Goal: Navigation & Orientation: Find specific page/section

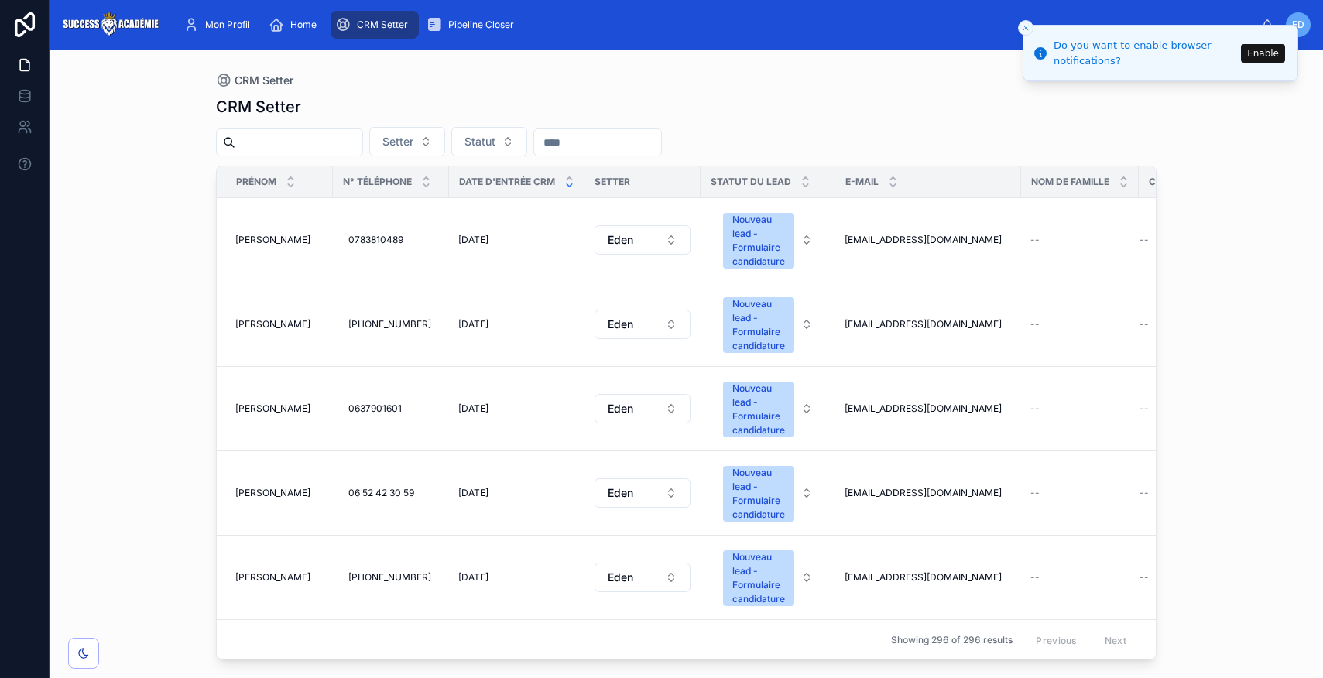
scroll to position [0, 89]
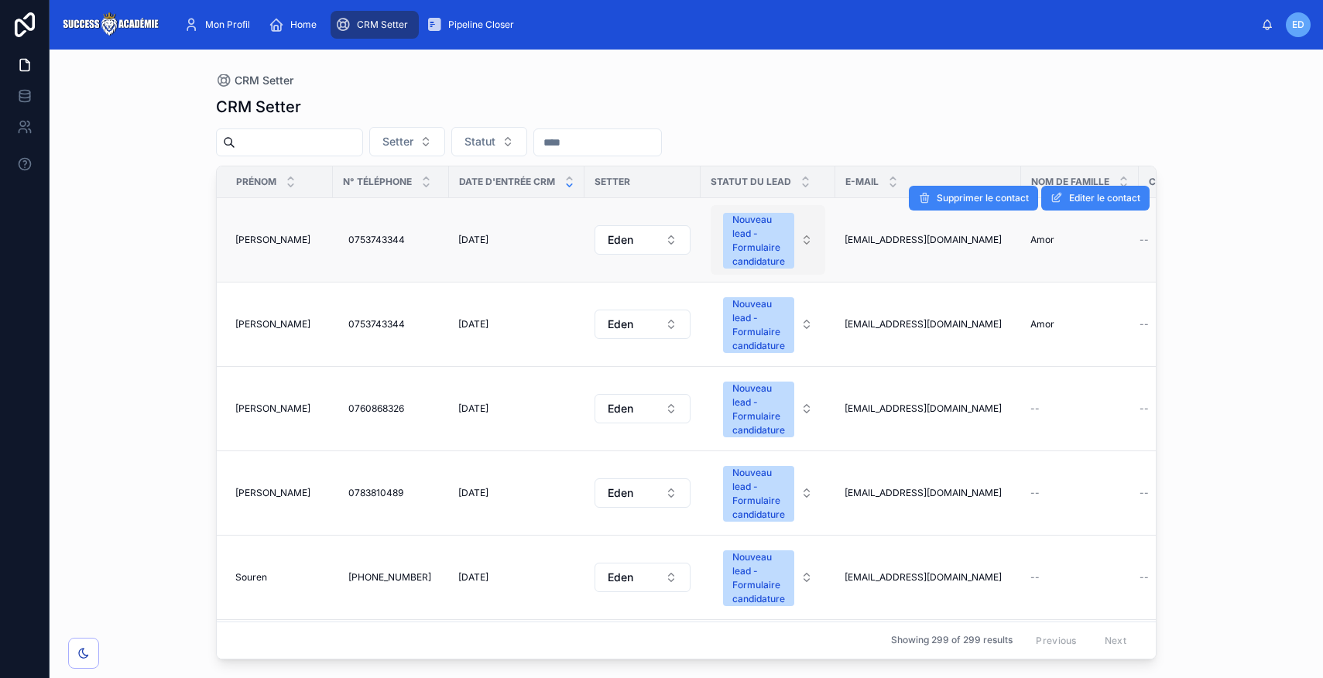
click at [785, 249] on div "Nouveau lead - Formulaire candidature" at bounding box center [759, 241] width 53 height 56
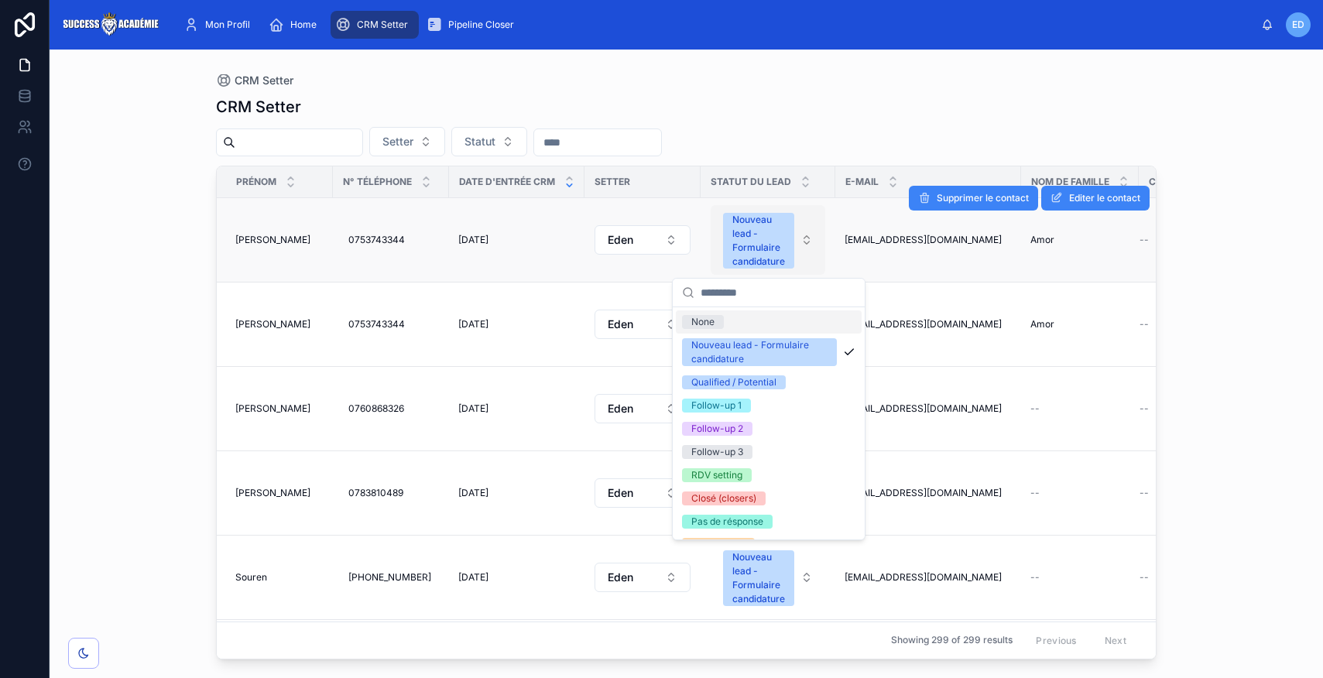
click at [772, 249] on div "Nouveau lead - Formulaire candidature" at bounding box center [759, 241] width 53 height 56
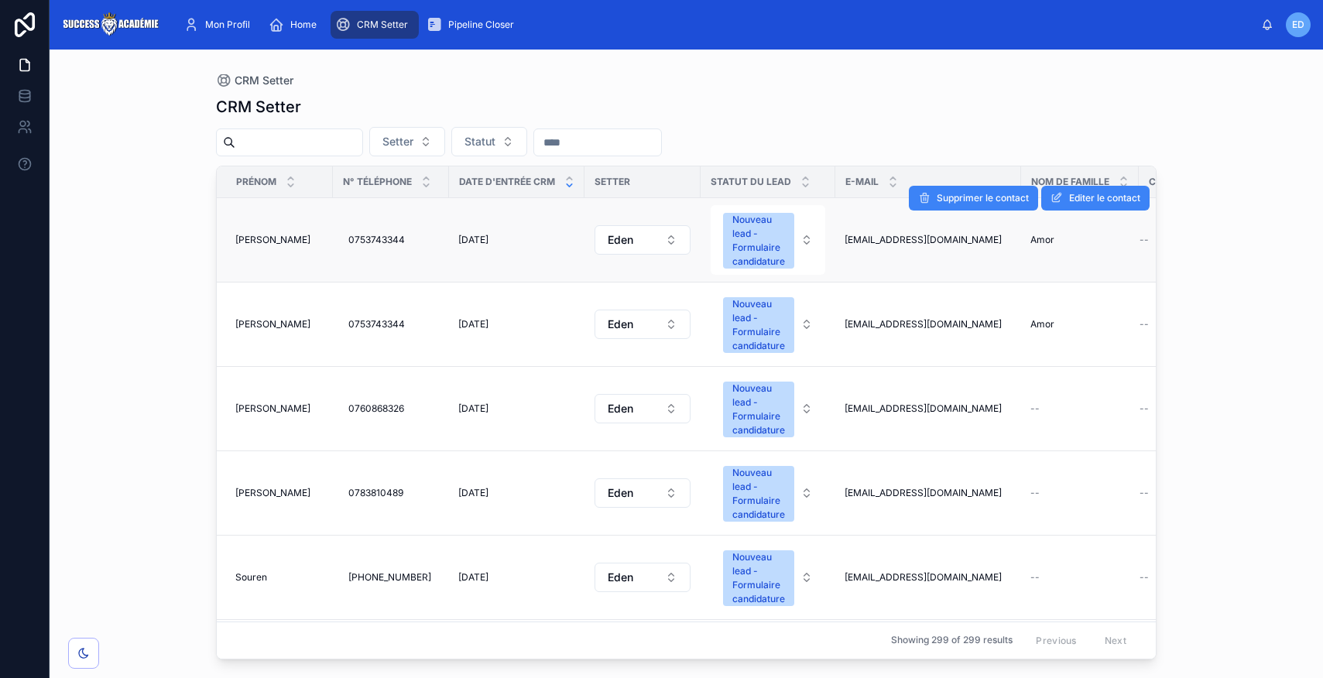
scroll to position [0, 89]
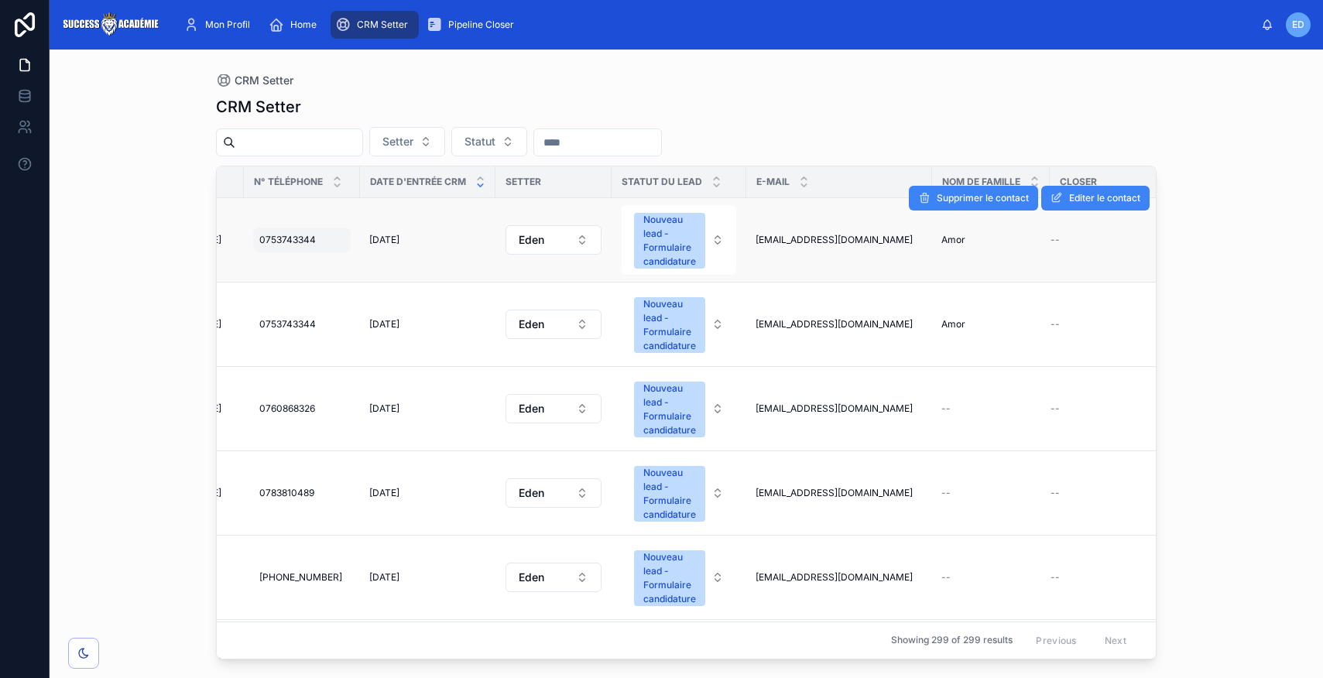
click at [292, 246] on div "0753743344 0753743344" at bounding box center [302, 240] width 98 height 25
click at [443, 220] on td "08/09/2025 08/09/2025" at bounding box center [428, 240] width 136 height 84
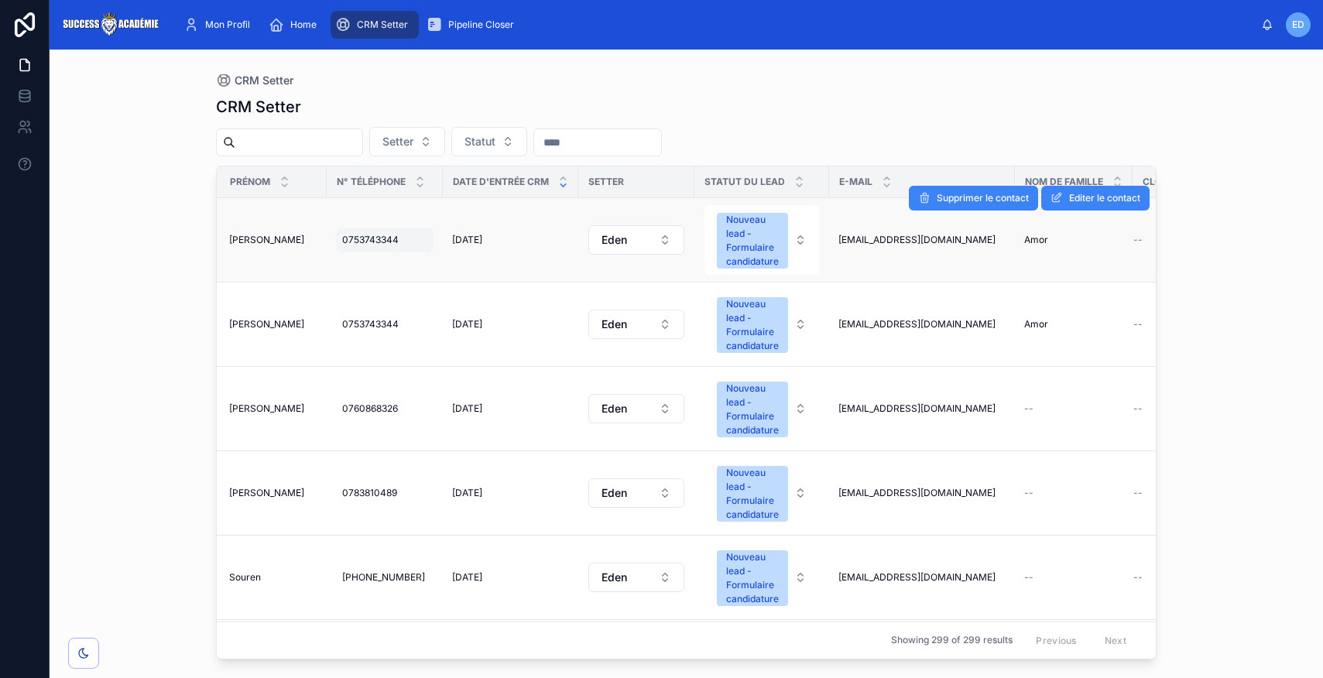
scroll to position [0, 0]
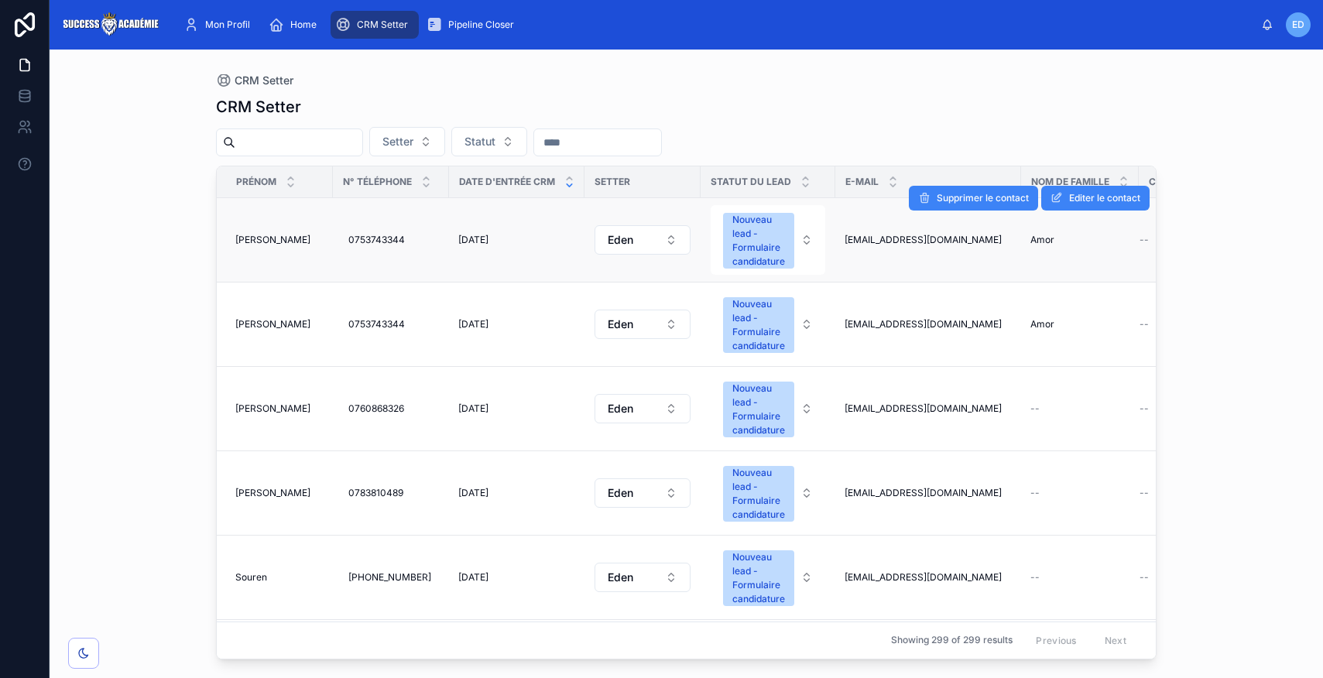
click at [256, 238] on span "[PERSON_NAME]" at bounding box center [272, 240] width 75 height 12
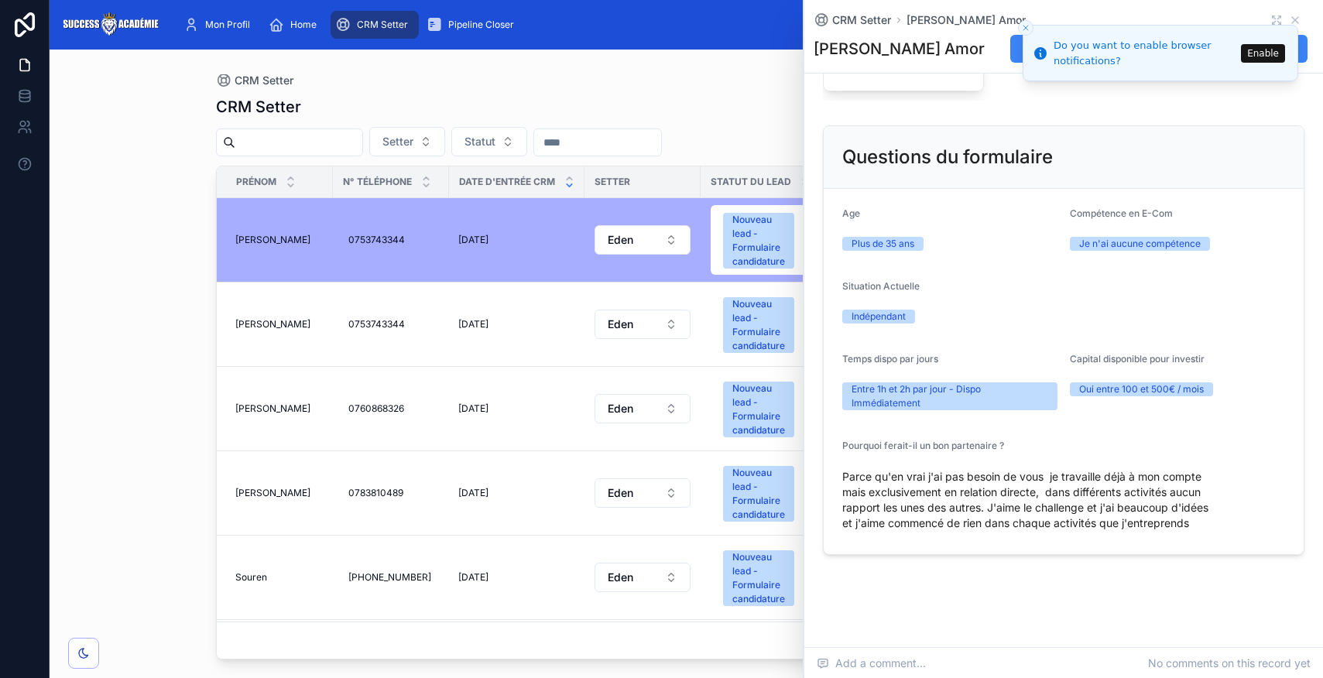
scroll to position [818, 0]
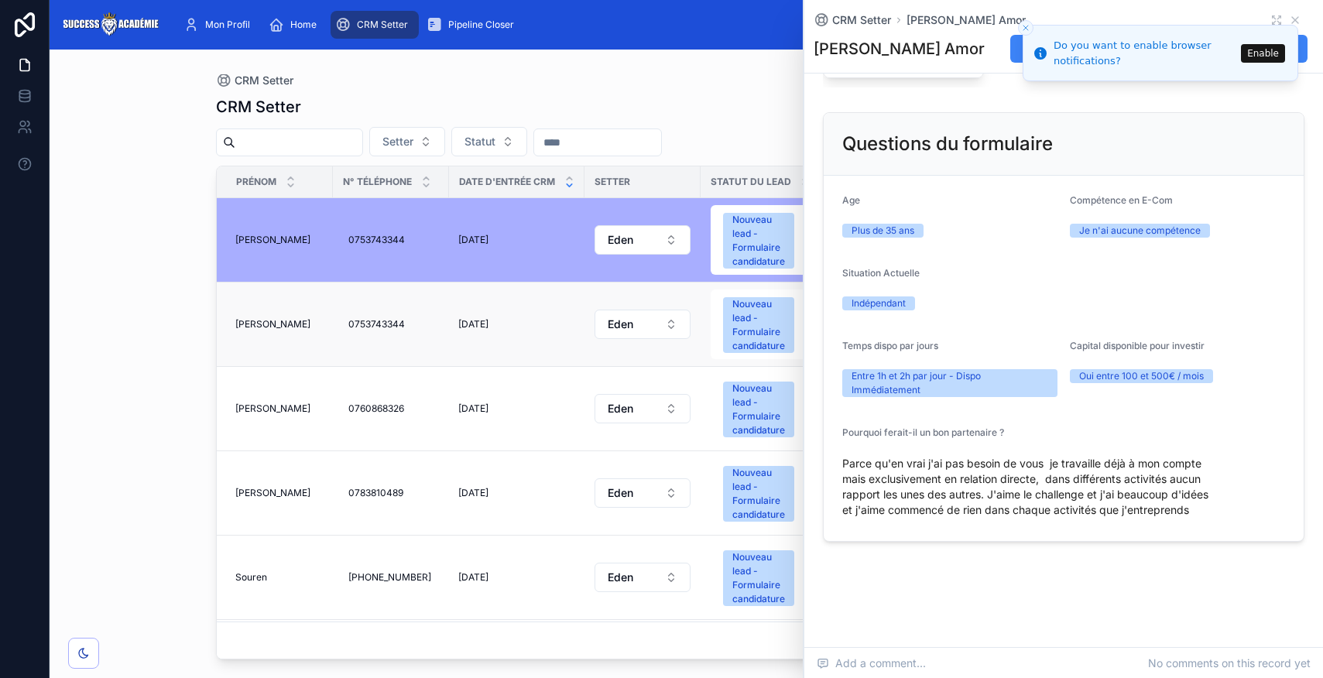
click at [274, 318] on span "[PERSON_NAME]" at bounding box center [272, 324] width 75 height 12
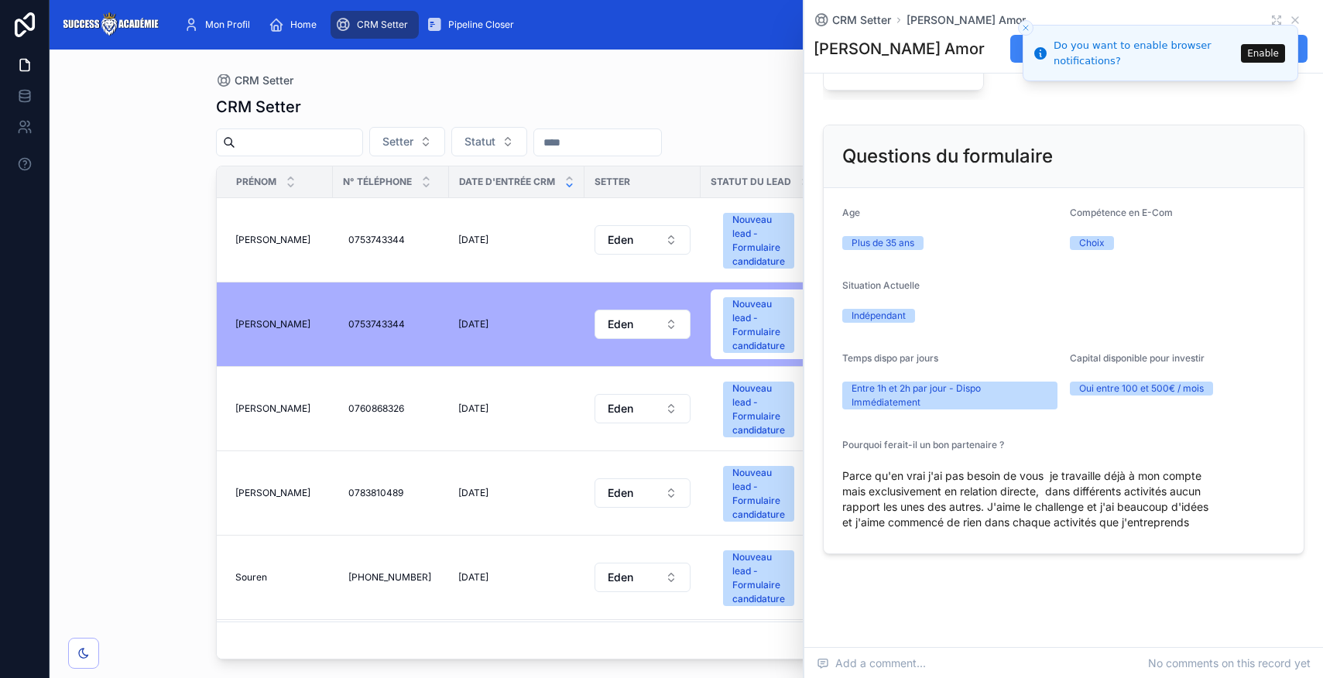
scroll to position [812, 0]
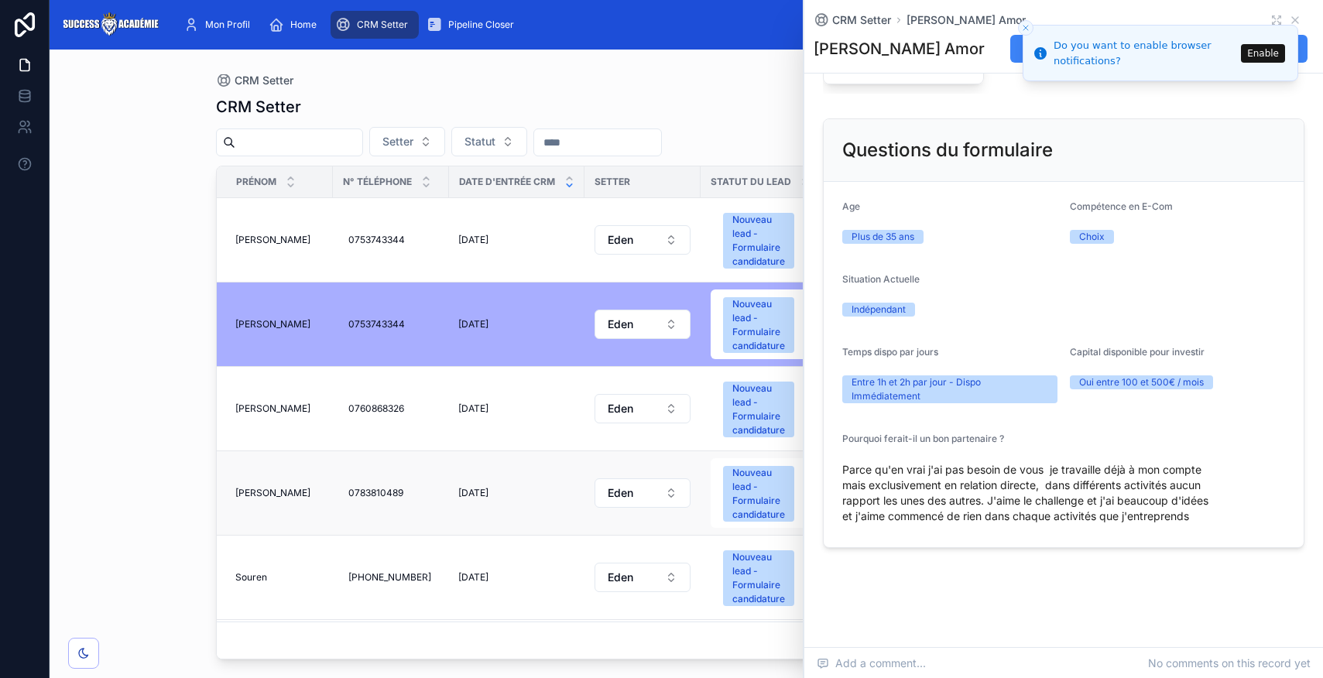
click at [241, 496] on span "[PERSON_NAME]" at bounding box center [272, 493] width 75 height 12
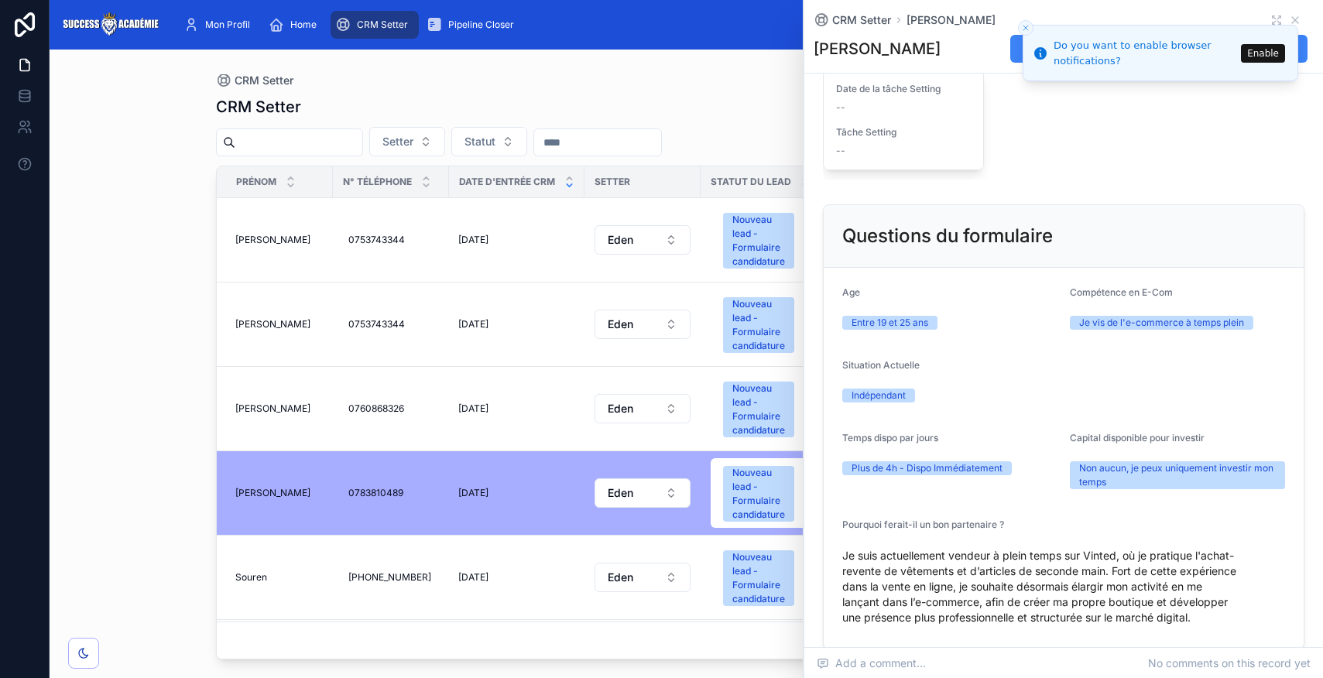
scroll to position [826, 0]
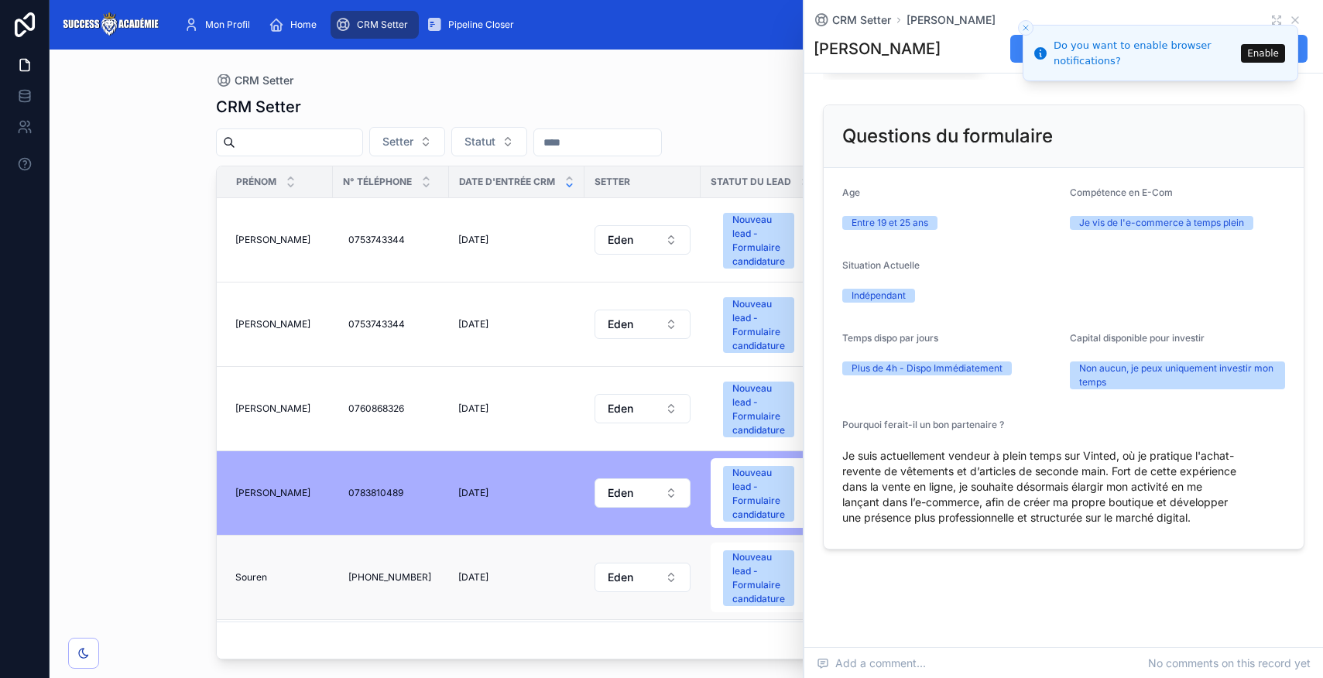
click at [245, 576] on span "[PERSON_NAME]" at bounding box center [251, 577] width 32 height 12
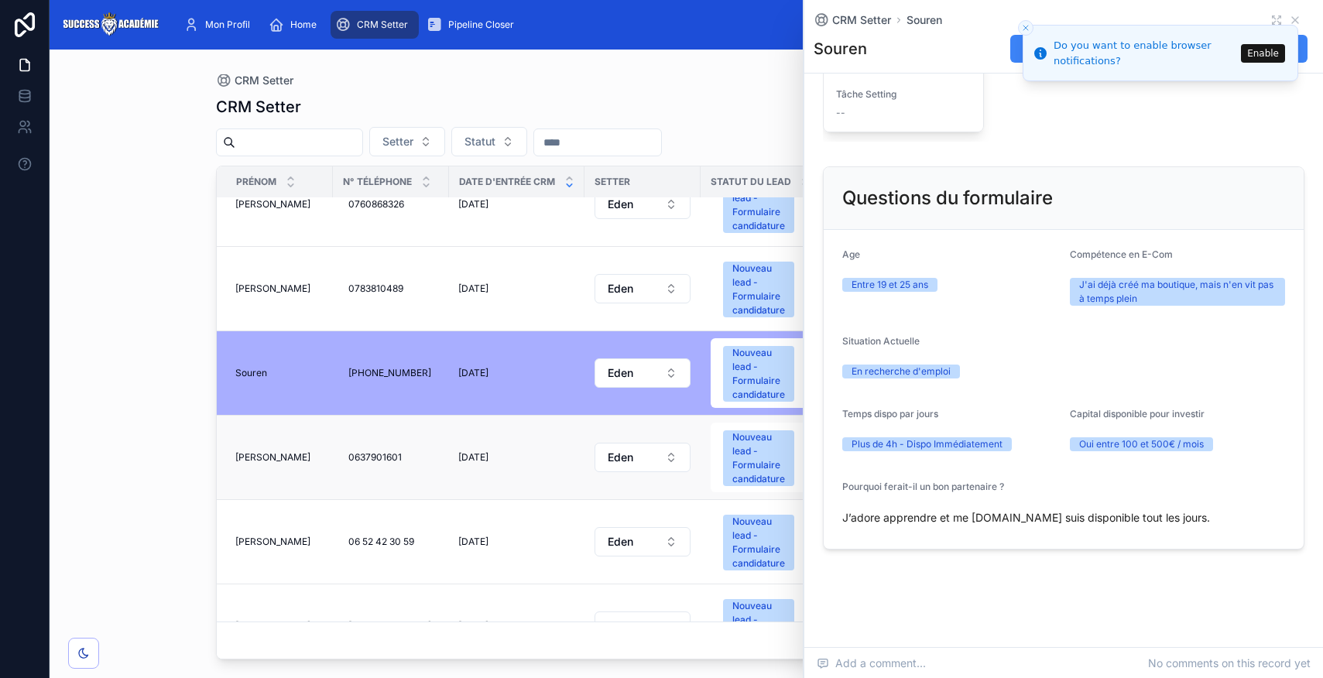
scroll to position [217, 0]
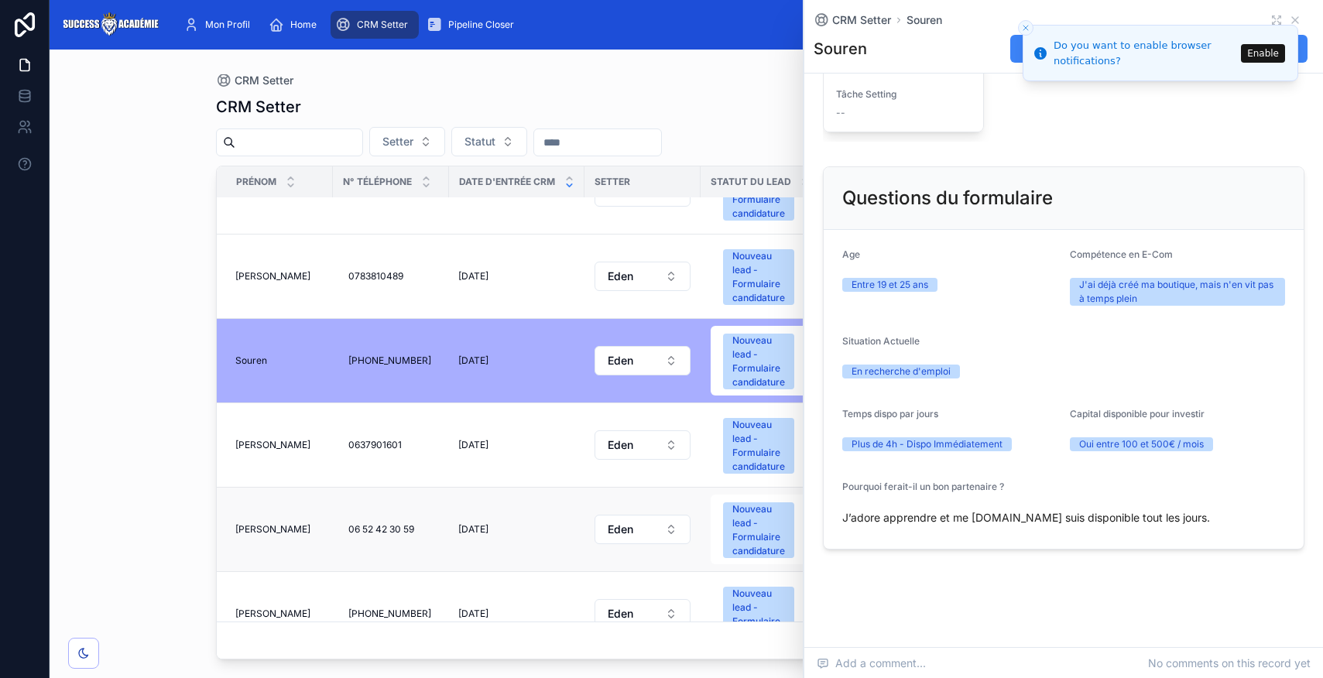
click at [243, 535] on span "[PERSON_NAME]" at bounding box center [272, 529] width 75 height 12
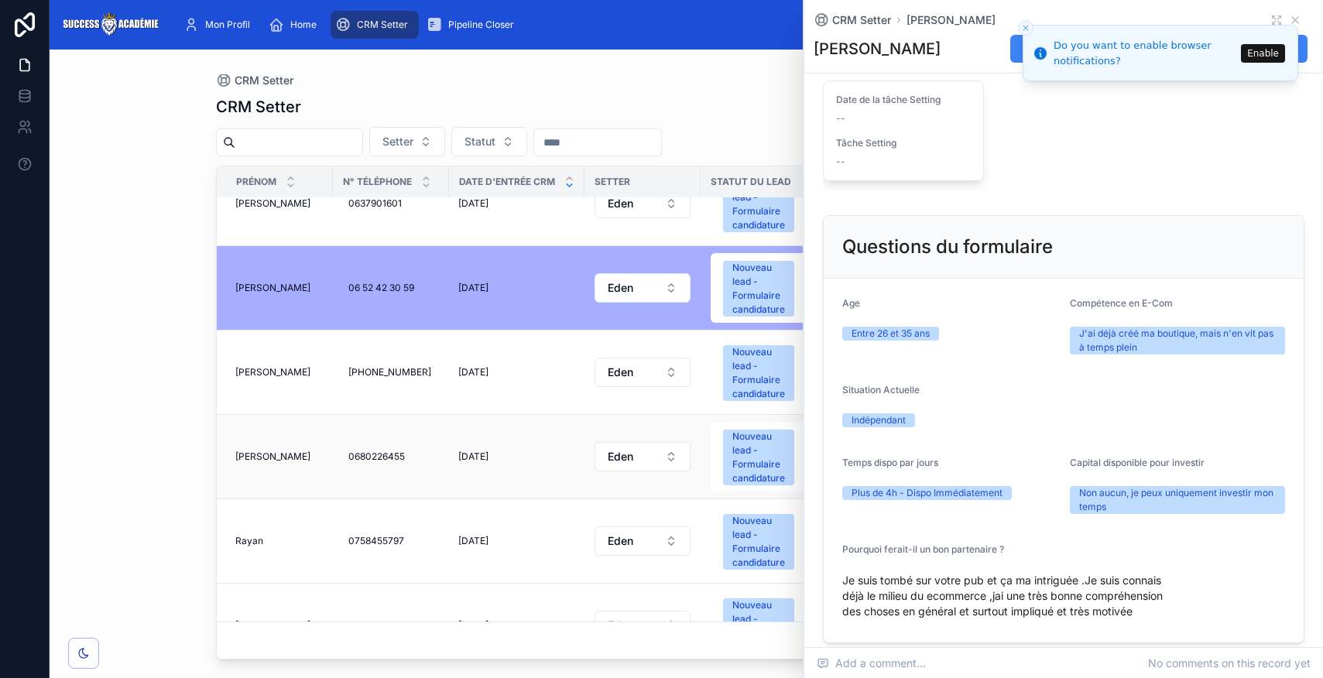
scroll to position [461, 0]
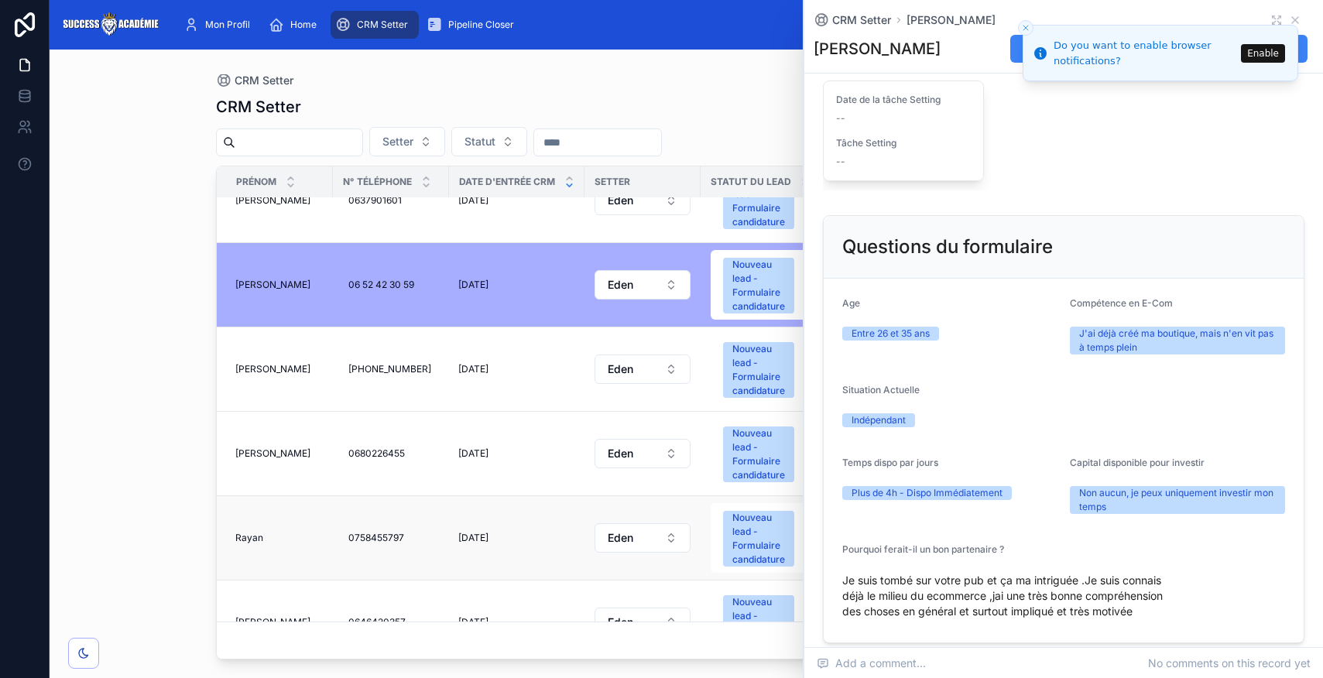
click at [249, 540] on span "Rayan" at bounding box center [249, 538] width 28 height 12
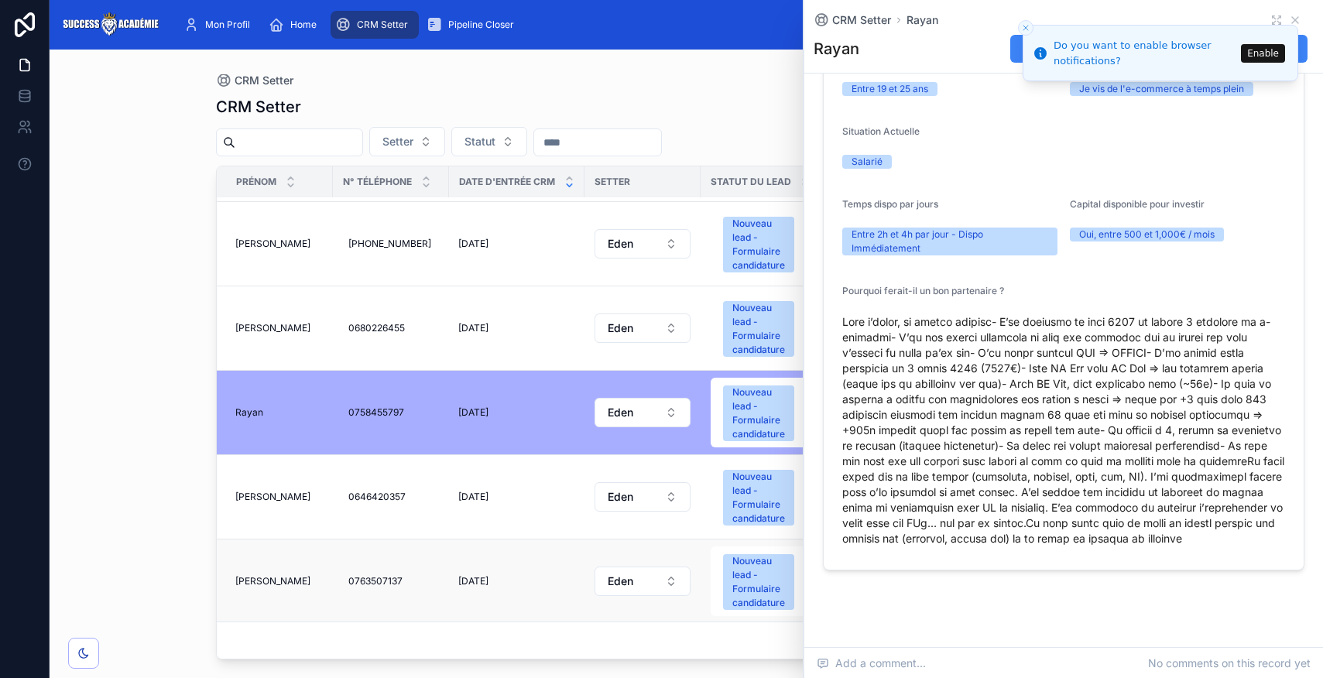
scroll to position [609, 0]
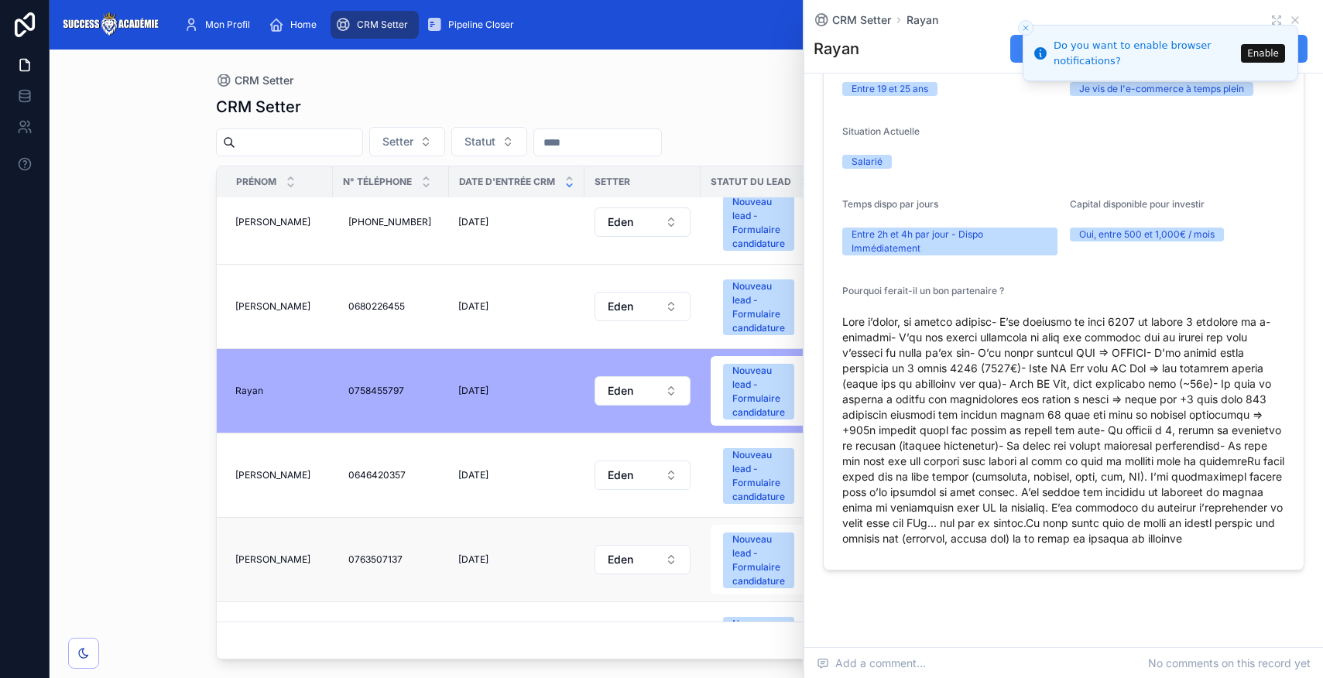
click at [246, 555] on span "[PERSON_NAME]" at bounding box center [272, 560] width 75 height 12
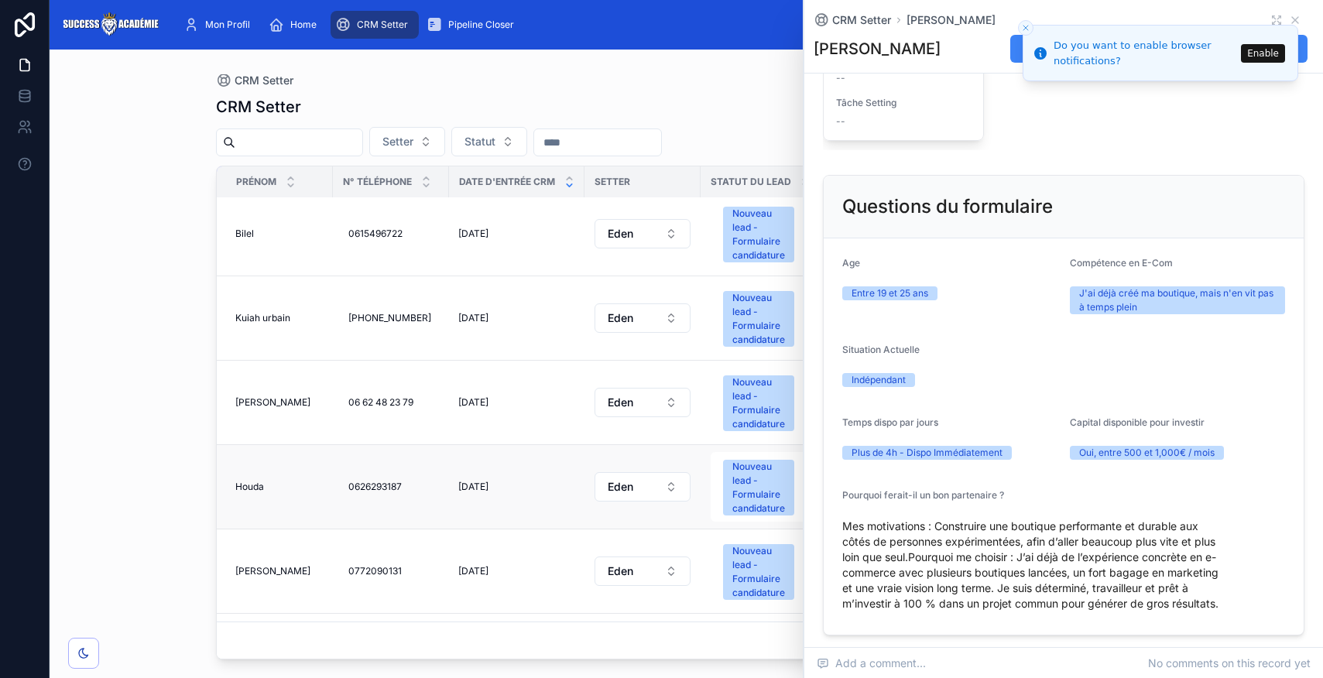
scroll to position [1020, 0]
click at [254, 485] on span "Houda" at bounding box center [249, 486] width 29 height 12
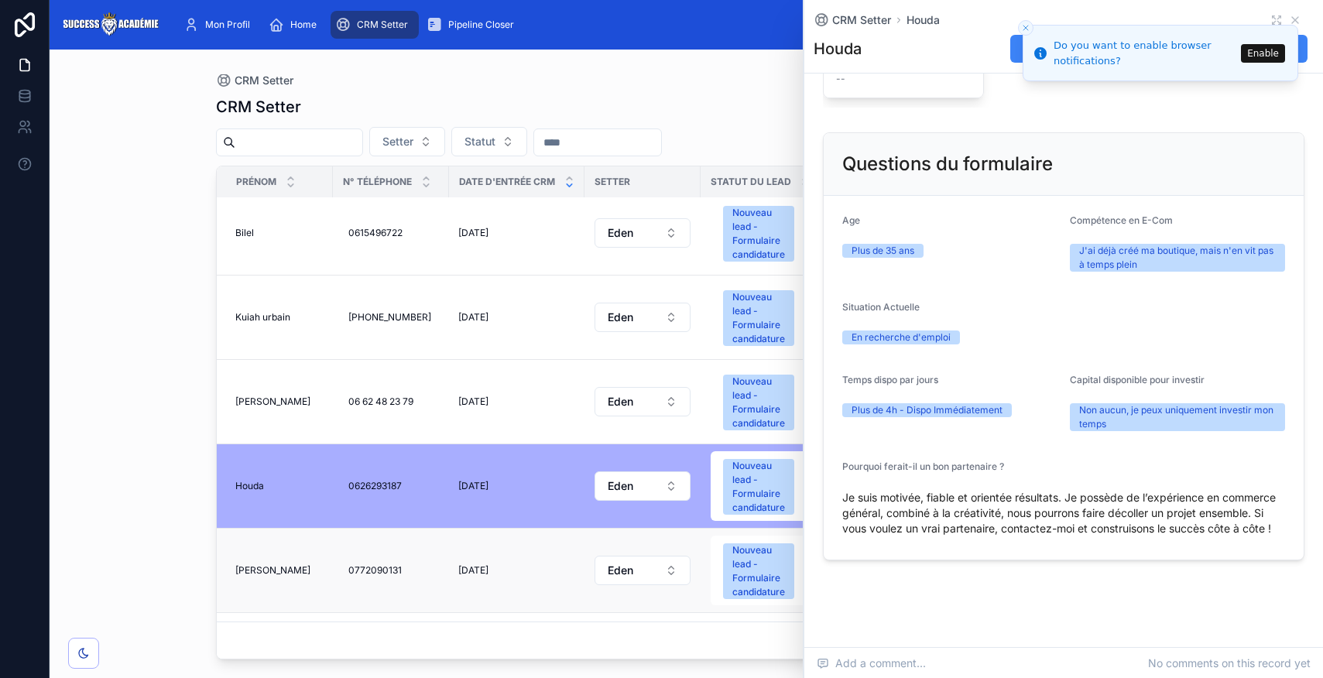
scroll to position [809, 0]
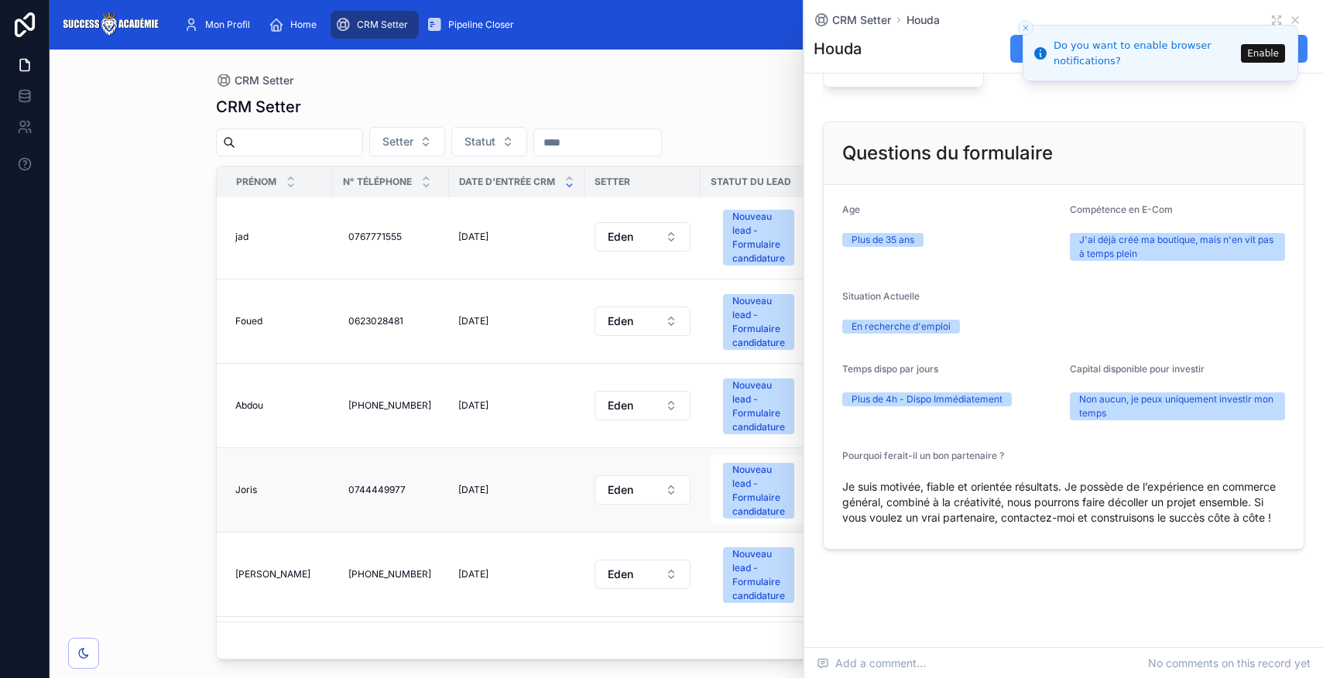
click at [240, 492] on span "Joris" at bounding box center [246, 490] width 22 height 12
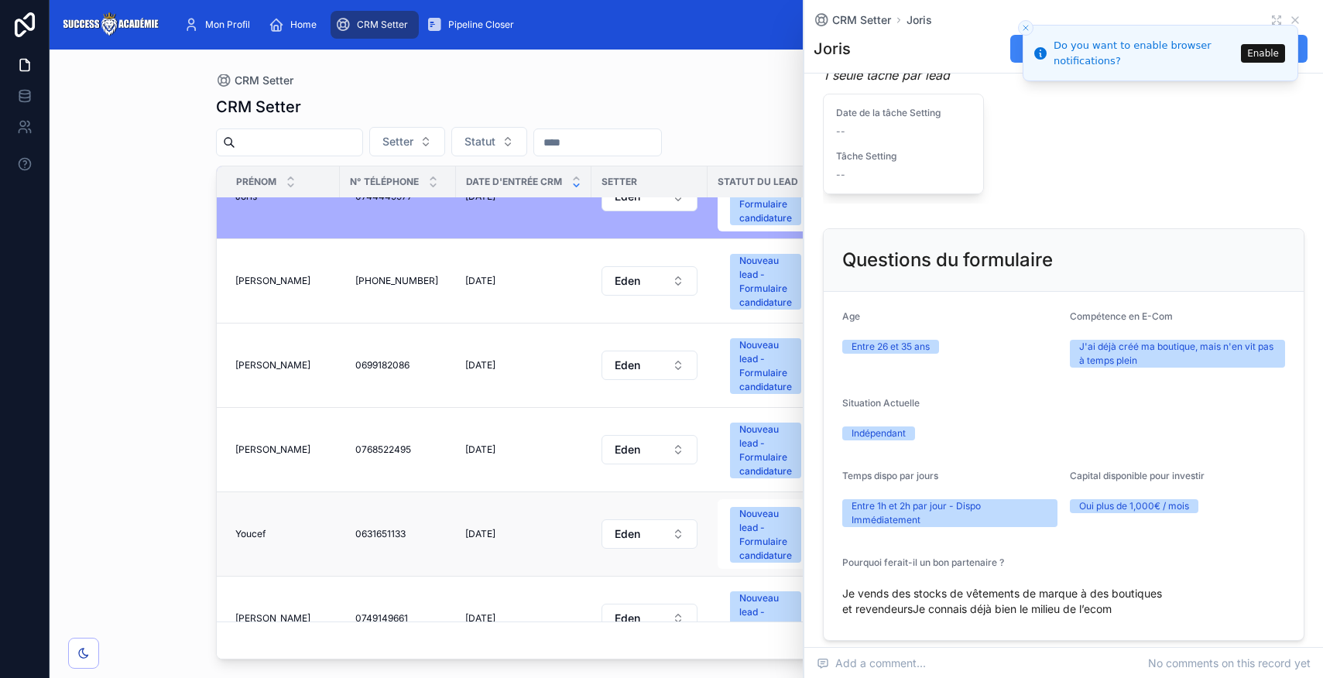
scroll to position [2050, 0]
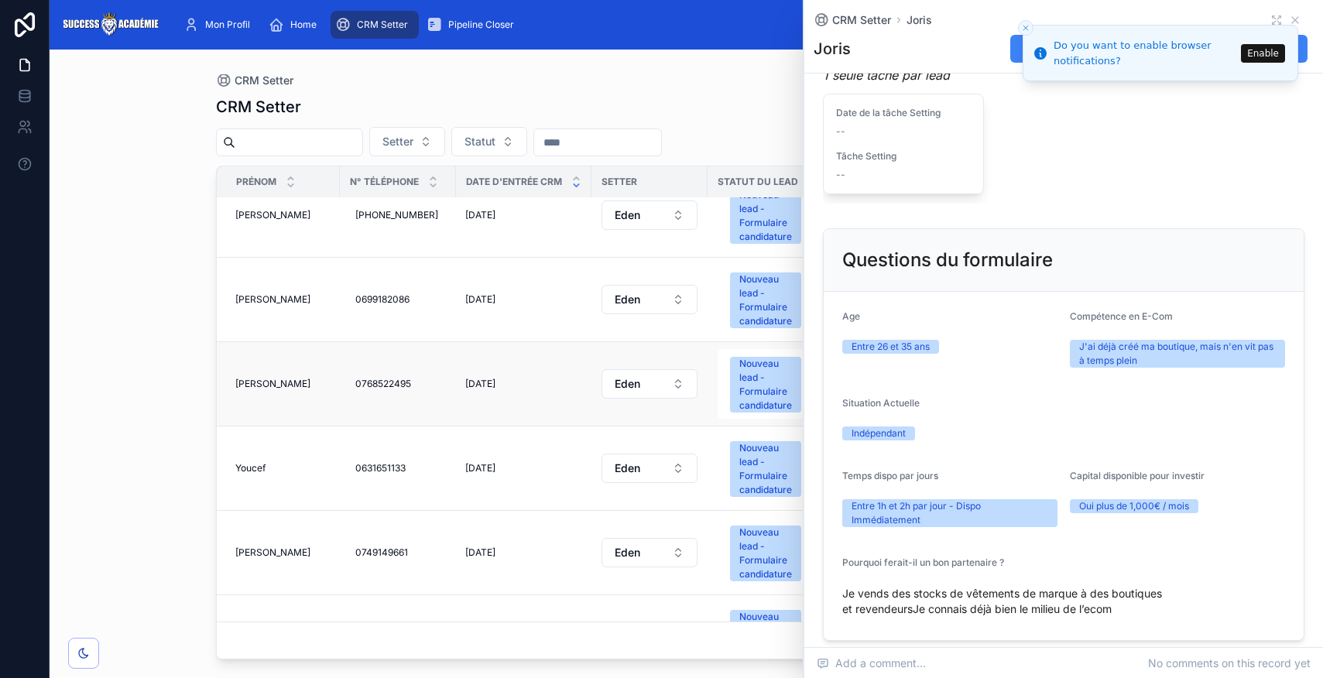
click at [249, 387] on span "Mike" at bounding box center [272, 384] width 75 height 12
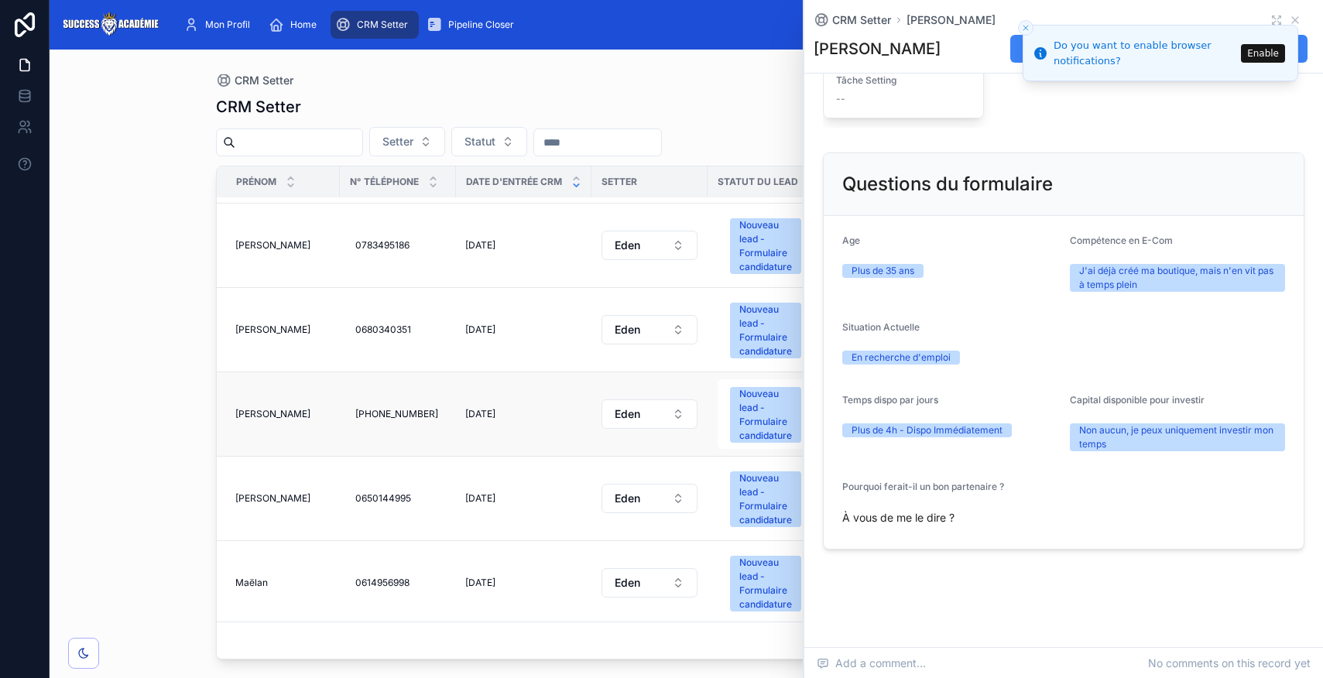
scroll to position [2874, 0]
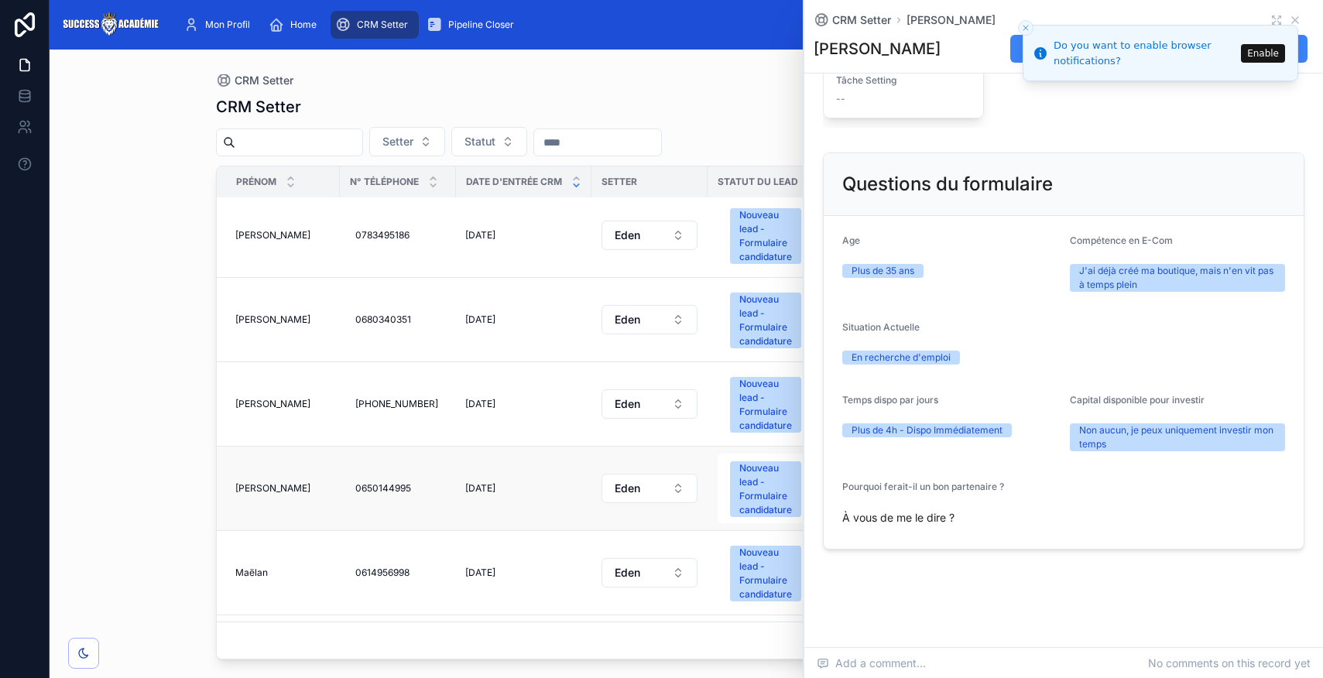
click at [240, 483] on span "Mikael" at bounding box center [272, 488] width 75 height 12
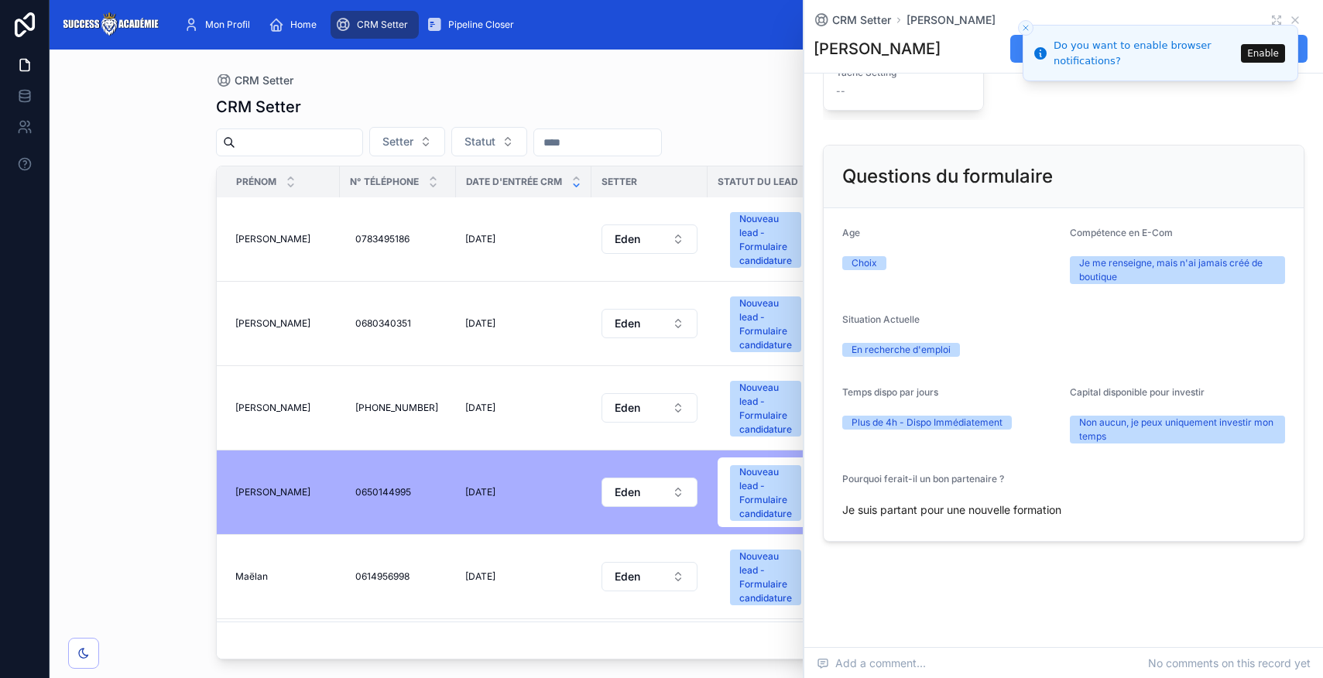
scroll to position [3313, 0]
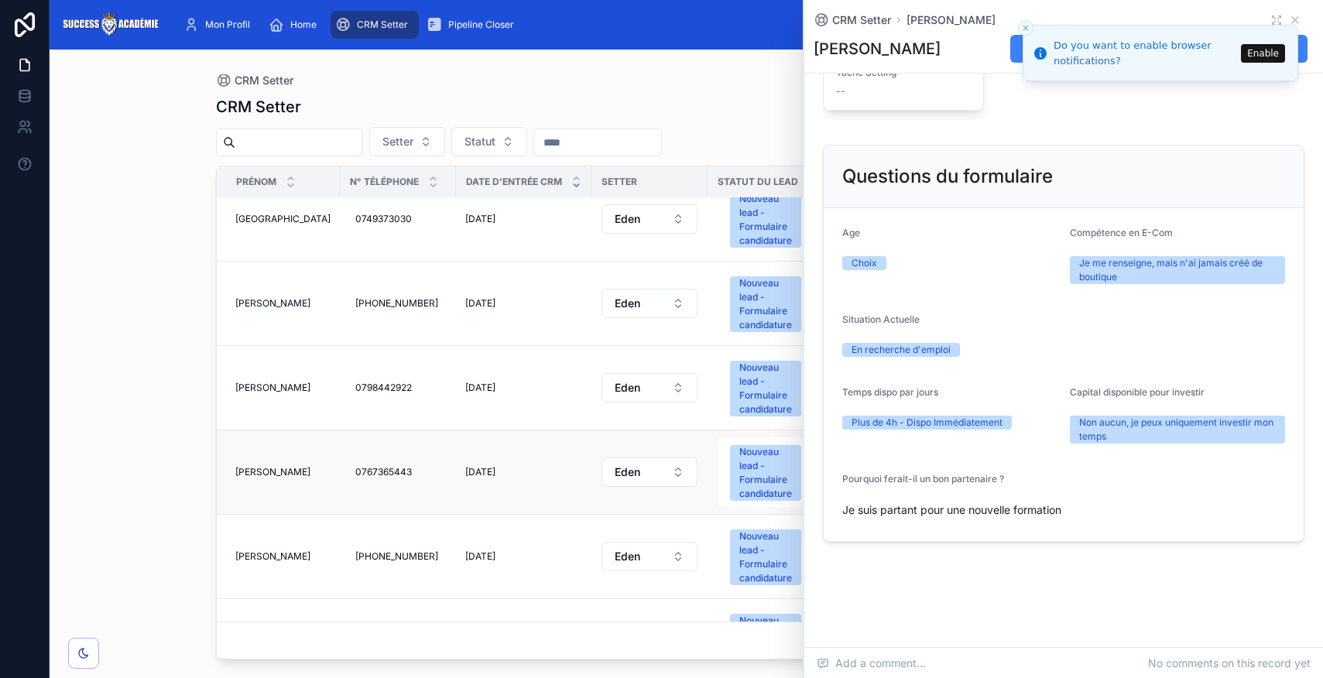
click at [254, 471] on span "Nicolas boussely" at bounding box center [272, 472] width 75 height 12
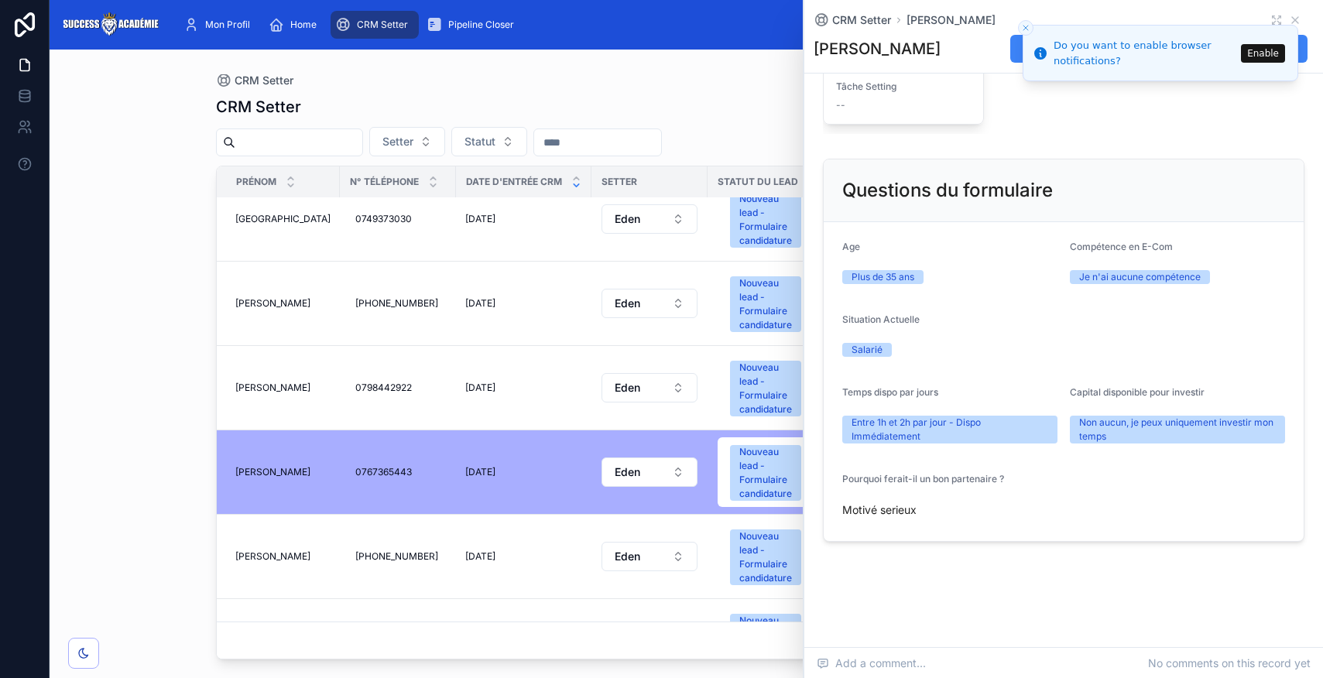
scroll to position [3922, 0]
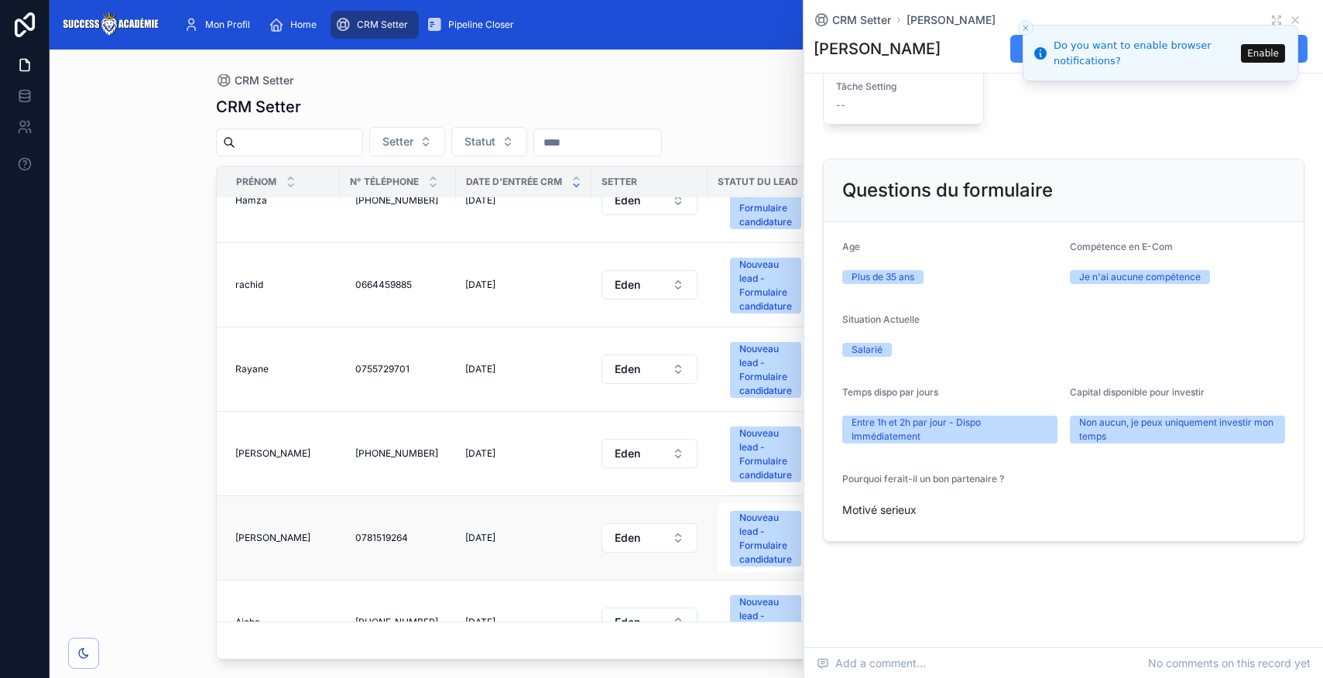
click at [259, 537] on span "Mohamed" at bounding box center [272, 538] width 75 height 12
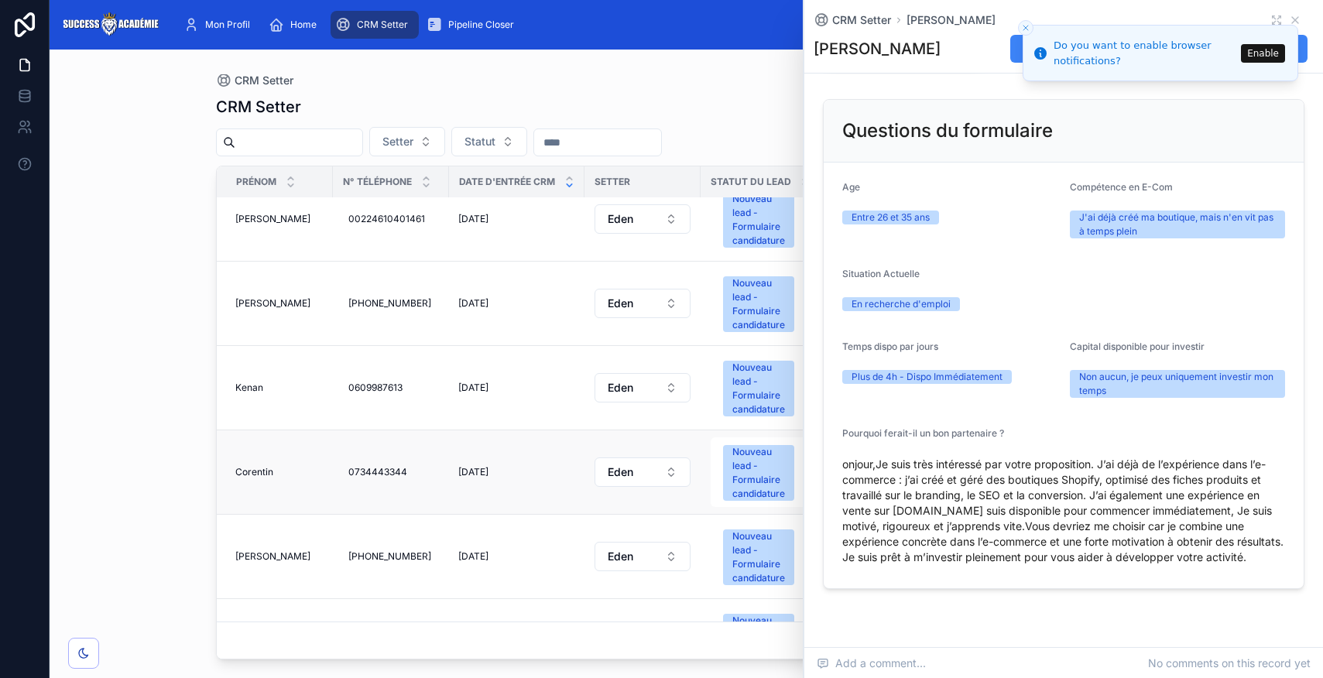
scroll to position [4495, 0]
click at [251, 474] on span "Corentin" at bounding box center [254, 471] width 38 height 12
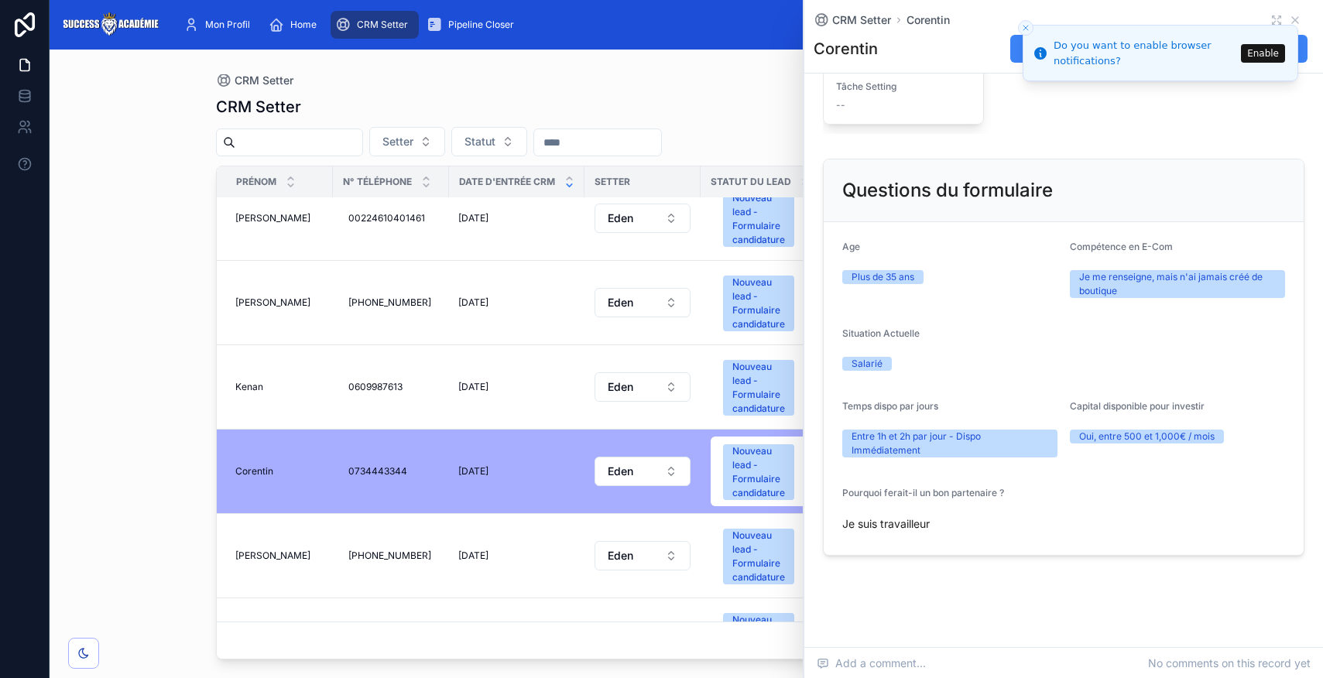
scroll to position [773, 0]
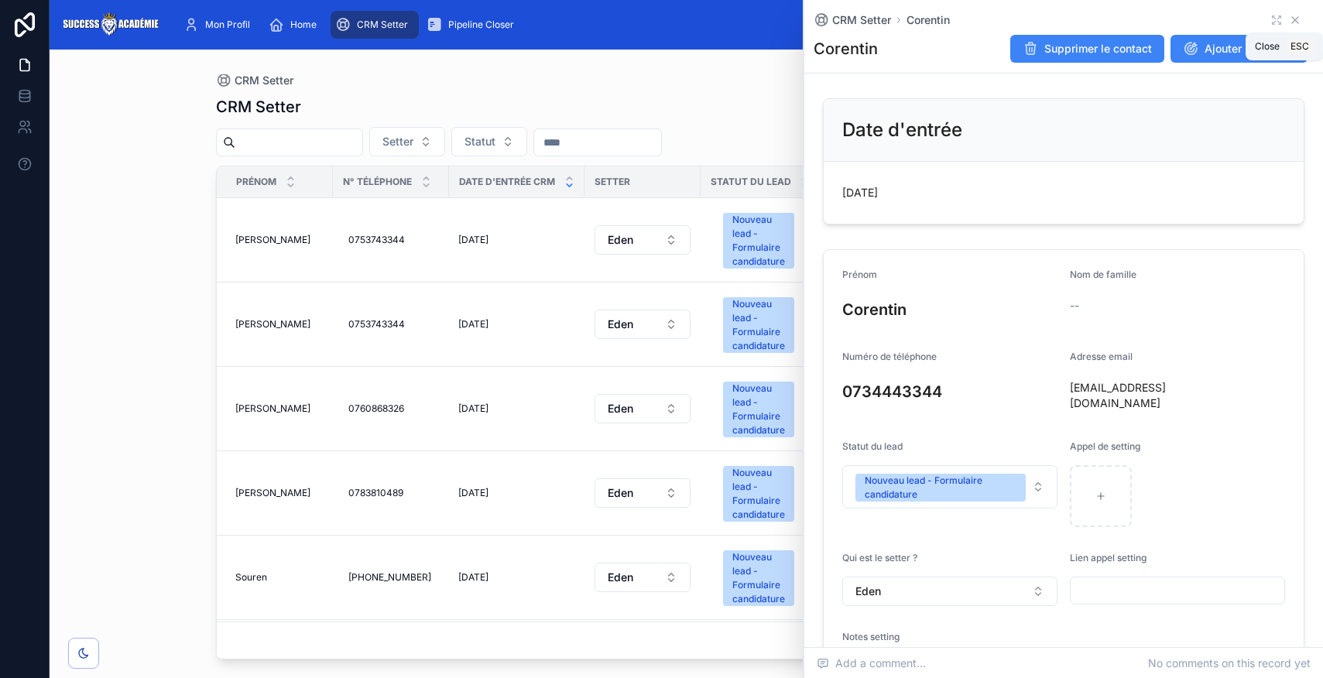
click at [1296, 20] on icon at bounding box center [1295, 20] width 12 height 12
